Goal: Task Accomplishment & Management: Complete application form

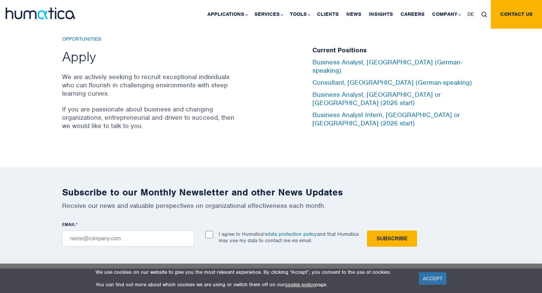
scroll to position [2496, 0]
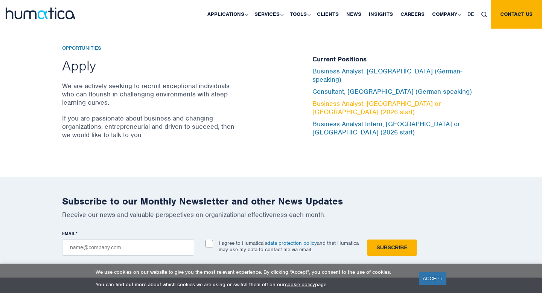
click at [398, 105] on link "Business Analyst, [GEOGRAPHIC_DATA] or [GEOGRAPHIC_DATA] (2026 start)" at bounding box center [376, 107] width 128 height 17
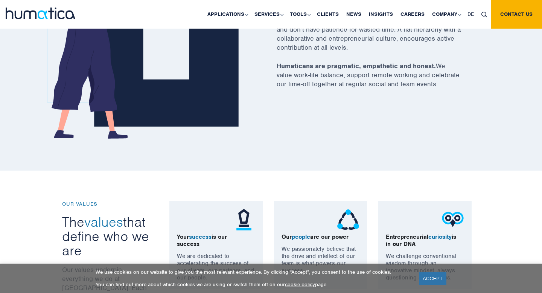
scroll to position [0, 0]
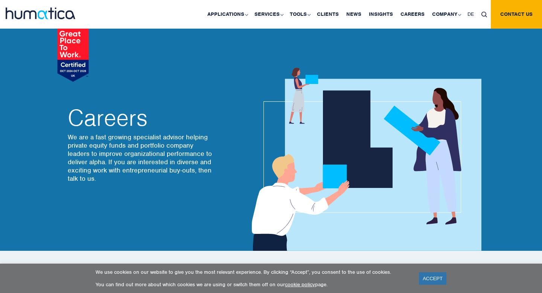
click at [64, 17] on img at bounding box center [41, 14] width 70 height 12
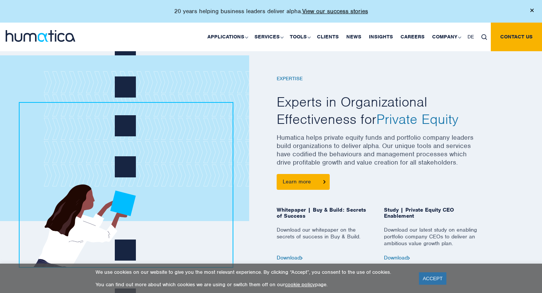
scroll to position [290, 0]
